Goal: Transaction & Acquisition: Purchase product/service

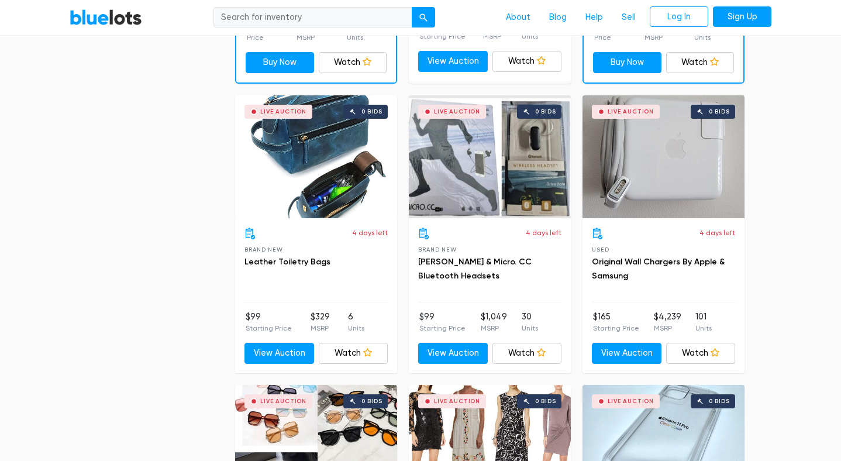
scroll to position [1739, 0]
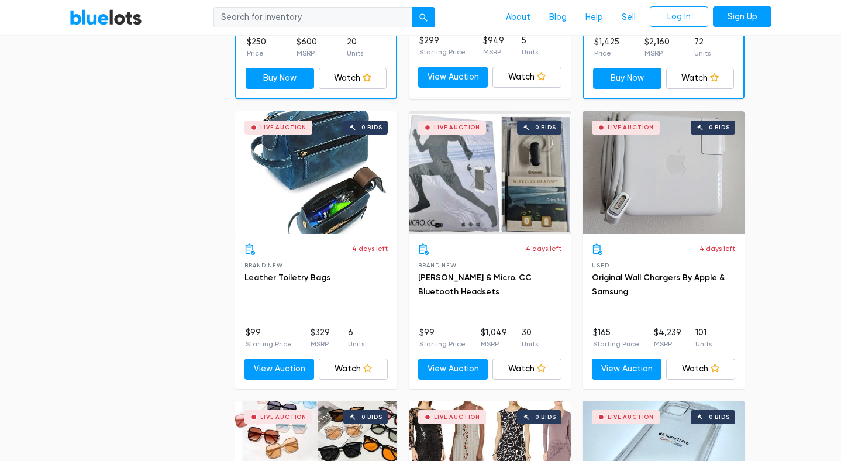
click at [683, 186] on div "Live Auction 0 bids" at bounding box center [663, 172] width 162 height 123
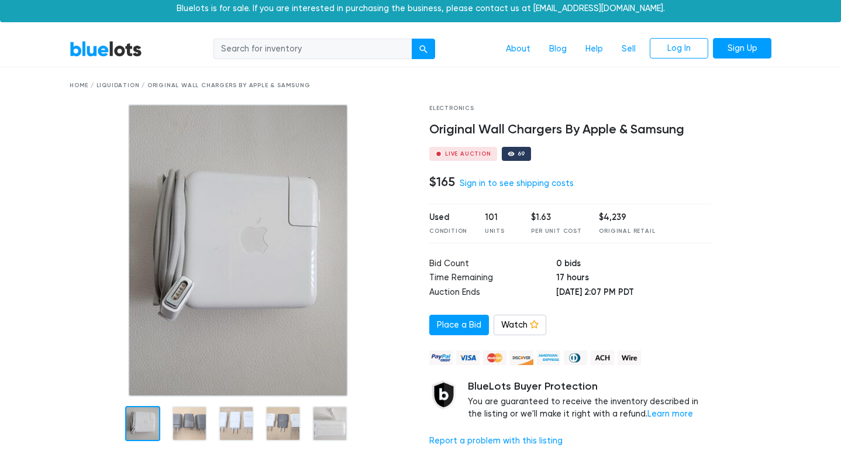
scroll to position [58, 0]
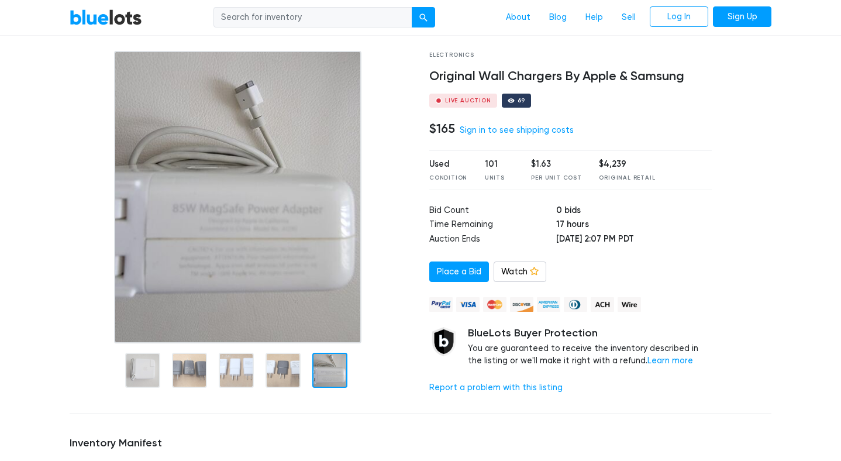
click at [119, 27] on div "BlueLots About Blog Help Sell Log In Sign Up" at bounding box center [420, 17] width 719 height 22
click at [119, 20] on link "BlueLots" at bounding box center [106, 17] width 72 height 17
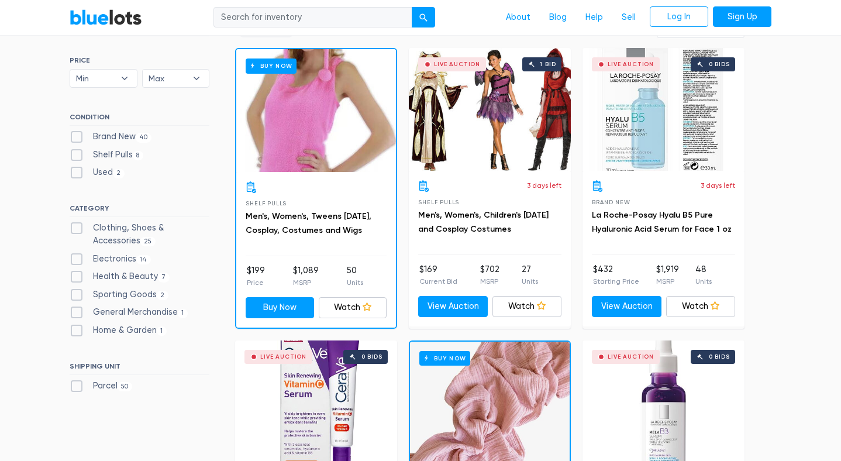
scroll to position [344, 0]
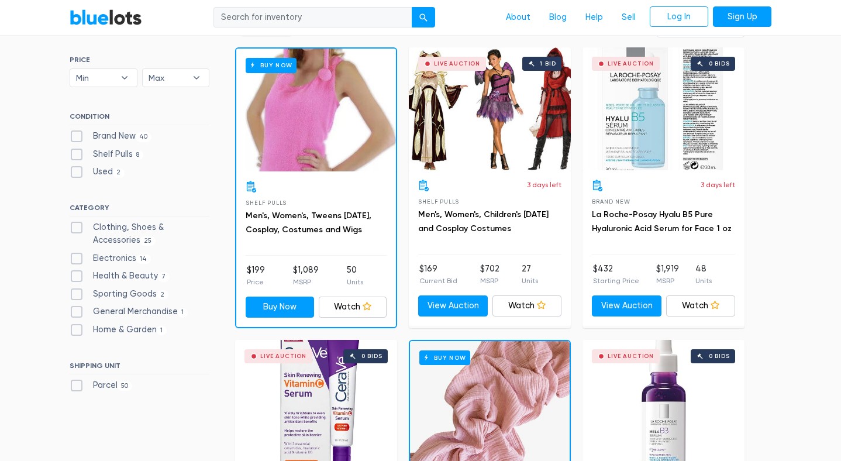
click at [132, 226] on label "Clothing, Shoes & Accessories 25" at bounding box center [140, 233] width 140 height 25
click at [77, 226] on Accessories"] "Clothing, Shoes & Accessories 25" at bounding box center [74, 225] width 8 height 8
checkbox Accessories"] "true"
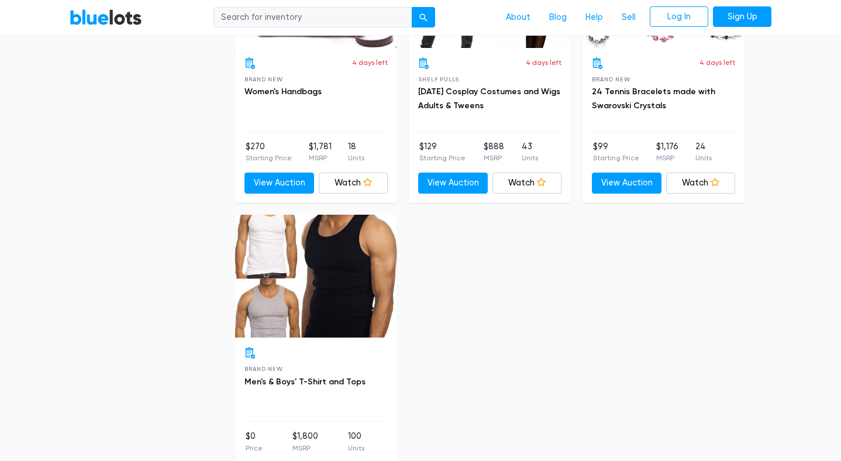
scroll to position [3081, 0]
click at [332, 238] on div at bounding box center [316, 275] width 162 height 123
